Goal: Information Seeking & Learning: Learn about a topic

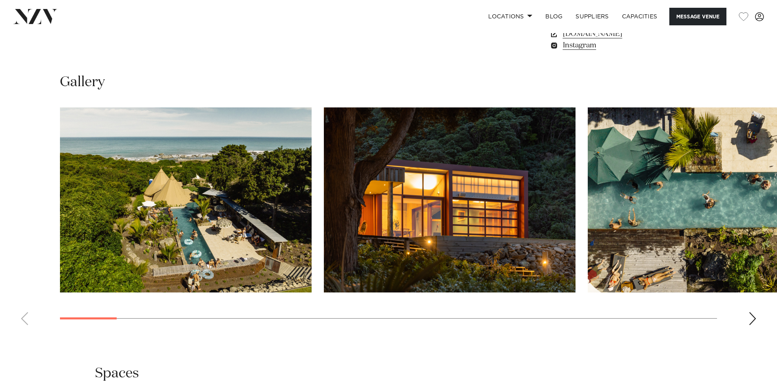
scroll to position [734, 0]
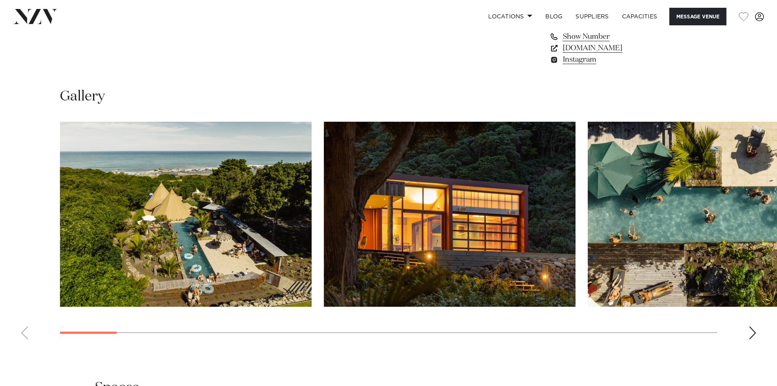
click at [755, 332] on div "Next slide" at bounding box center [753, 332] width 8 height 13
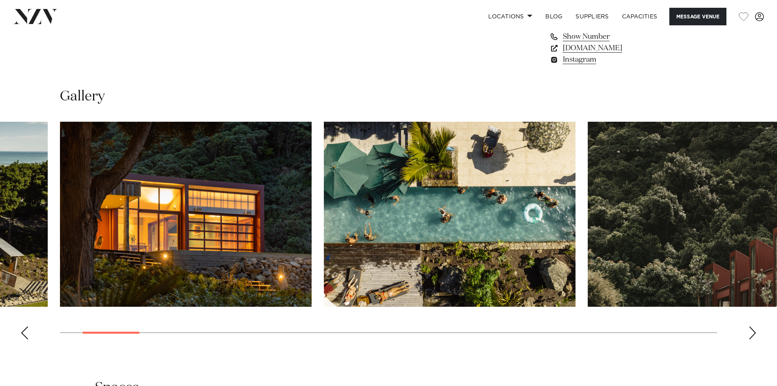
click at [755, 332] on div "Next slide" at bounding box center [753, 332] width 8 height 13
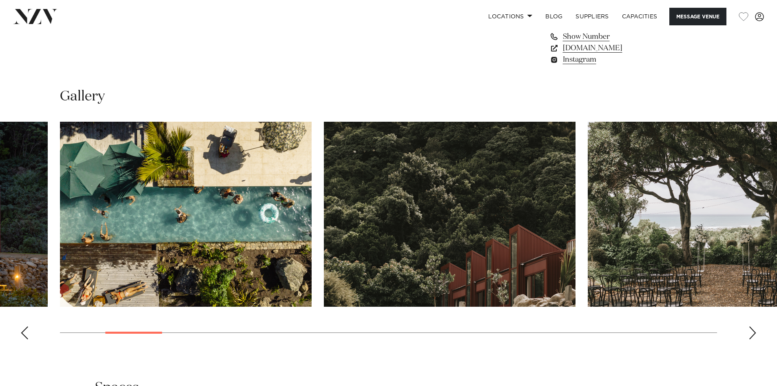
click at [748, 329] on swiper-container at bounding box center [388, 234] width 777 height 224
click at [753, 335] on div "Next slide" at bounding box center [753, 332] width 8 height 13
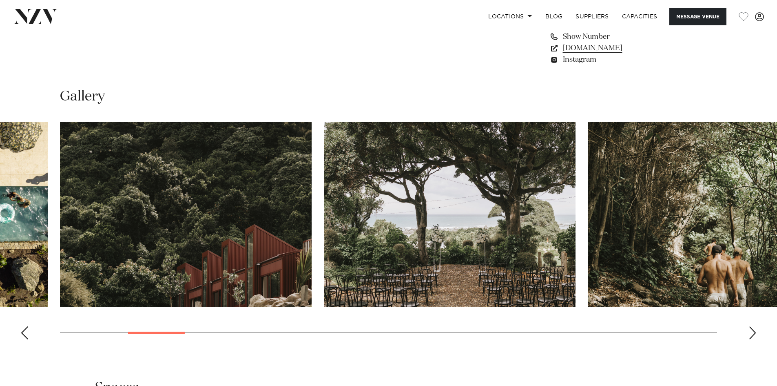
click at [753, 335] on div "Next slide" at bounding box center [753, 332] width 8 height 13
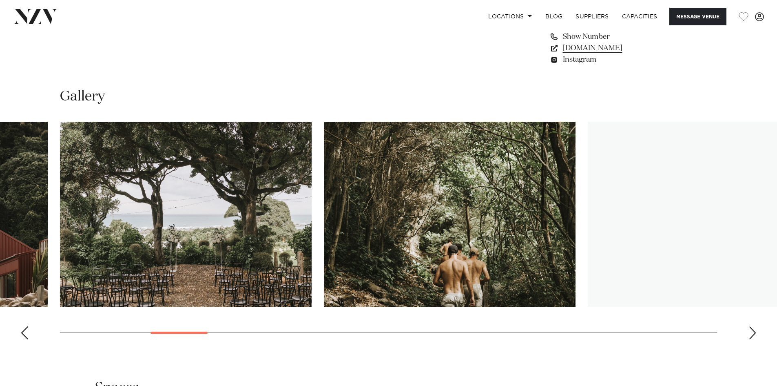
click at [753, 335] on div "Next slide" at bounding box center [753, 332] width 8 height 13
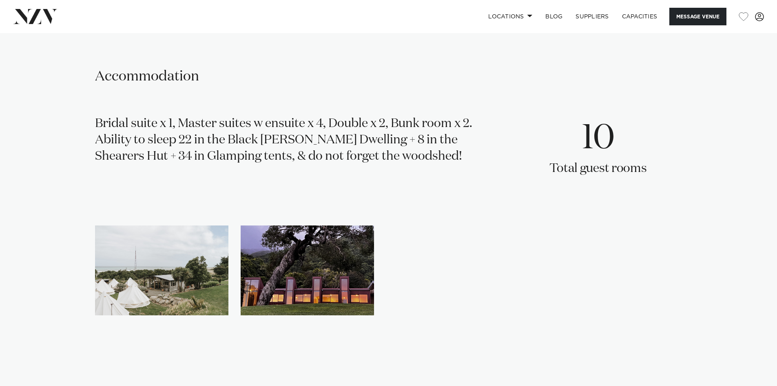
scroll to position [1224, 0]
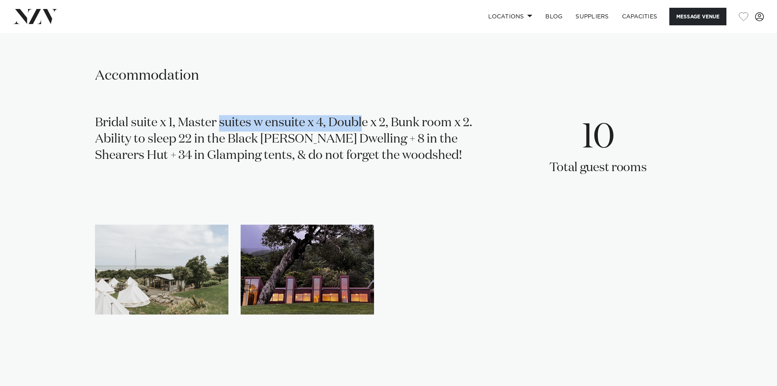
drag, startPoint x: 182, startPoint y: 122, endPoint x: 322, endPoint y: 123, distance: 139.5
click at [322, 123] on div "Bridal suite x 1, Master suites w ensuite x 4, Double x 2, Bunk room x 2. Abili…" at bounding box center [293, 150] width 397 height 71
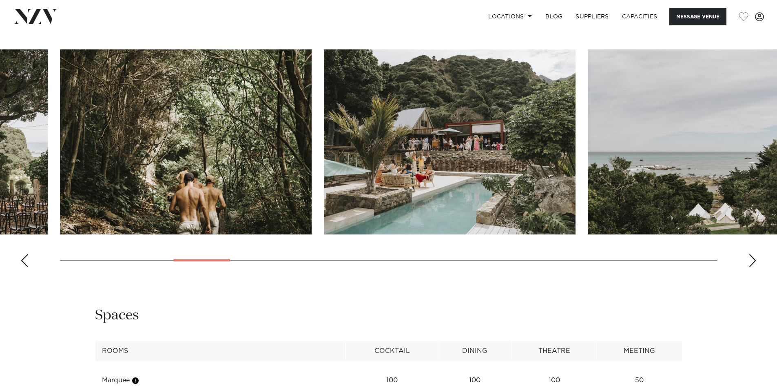
scroll to position [778, 0]
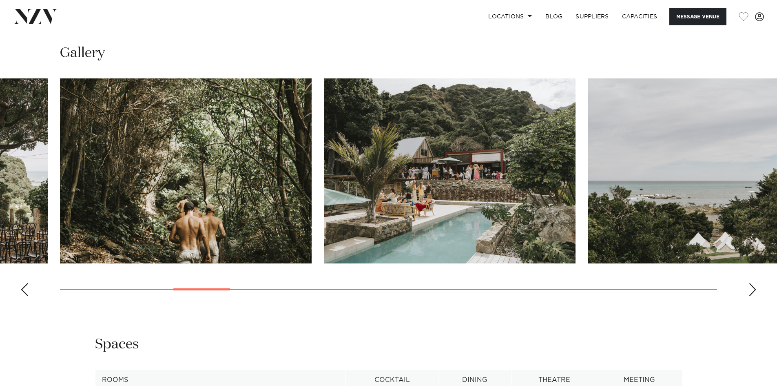
click at [755, 287] on div "Next slide" at bounding box center [753, 289] width 8 height 13
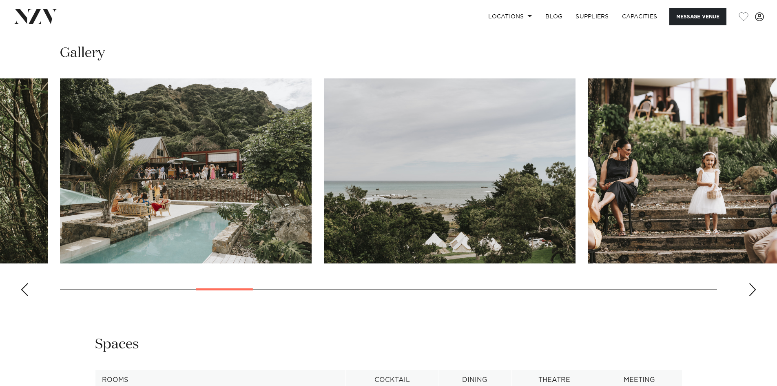
click at [755, 287] on div "Next slide" at bounding box center [753, 289] width 8 height 13
